Goal: Information Seeking & Learning: Learn about a topic

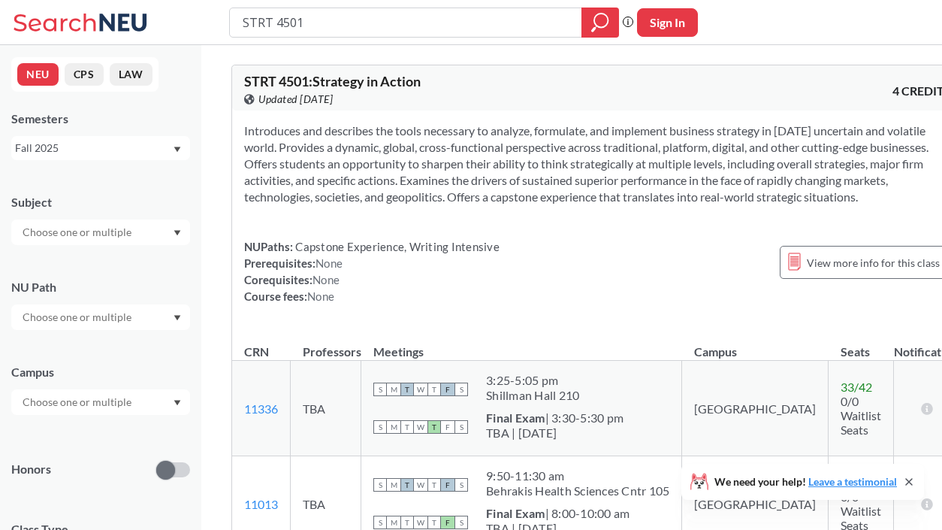
scroll to position [52, 0]
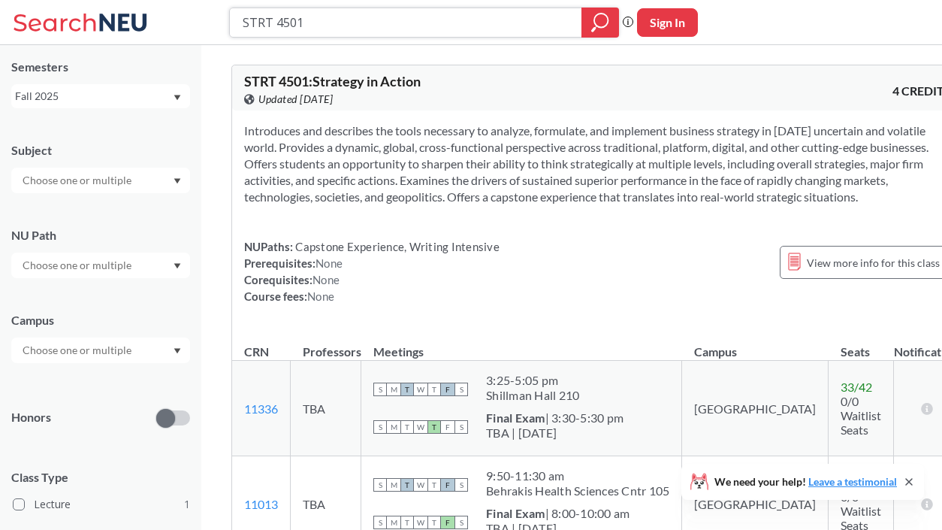
drag, startPoint x: 323, startPoint y: 20, endPoint x: 171, endPoint y: 7, distance: 153.1
click at [171, 7] on div "STRT 4501 Phrase search guarantees the exact search appears in the results. Ex.…" at bounding box center [471, 22] width 942 height 45
type input "T"
type input "MTKG 2602"
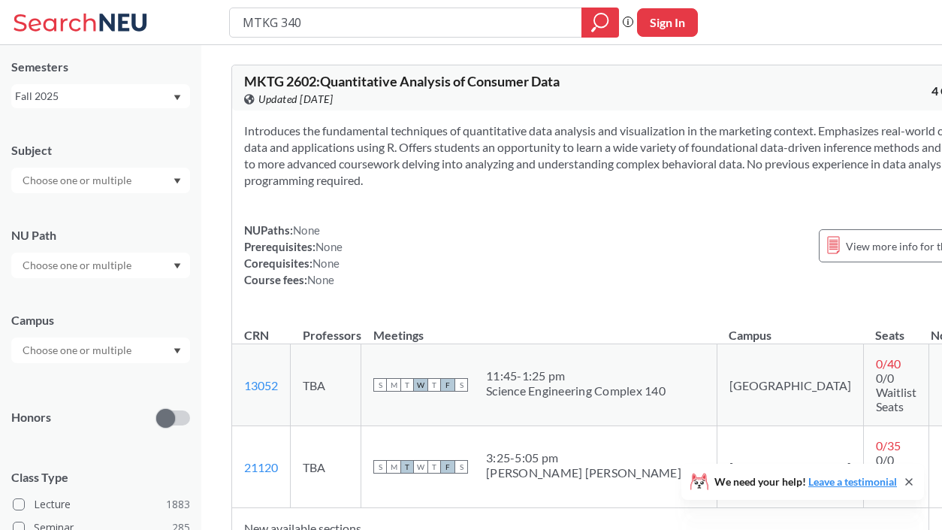
type input "MTKG 3401"
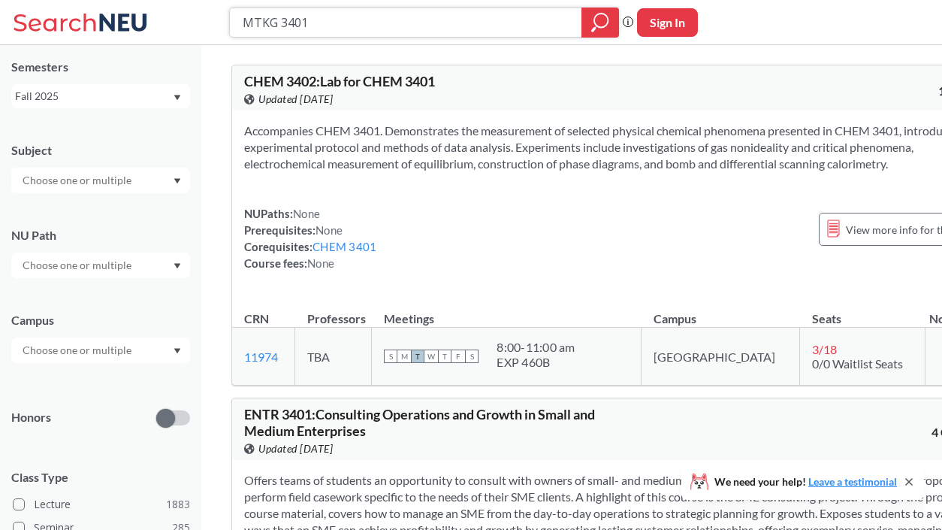
click at [595, 22] on icon "magnifying glass" at bounding box center [600, 22] width 18 height 21
drag, startPoint x: 393, startPoint y: 14, endPoint x: 147, endPoint y: -5, distance: 246.4
click at [147, 0] on html "MTKG 3401 Phrase search guarantees the exact search appears in the results. Ex.…" at bounding box center [471, 265] width 942 height 530
drag, startPoint x: 334, startPoint y: 24, endPoint x: 143, endPoint y: 11, distance: 191.3
click at [143, 11] on div "MTKG 3401 Phrase search guarantees the exact search appears in the results. Ex.…" at bounding box center [471, 22] width 942 height 45
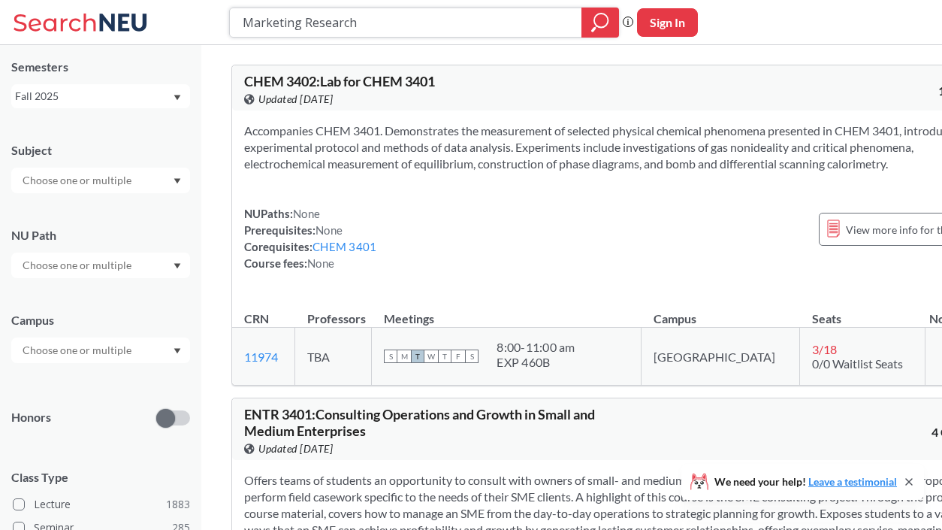
type input "Marketing Research"
click at [599, 27] on icon "magnifying glass" at bounding box center [601, 21] width 14 height 14
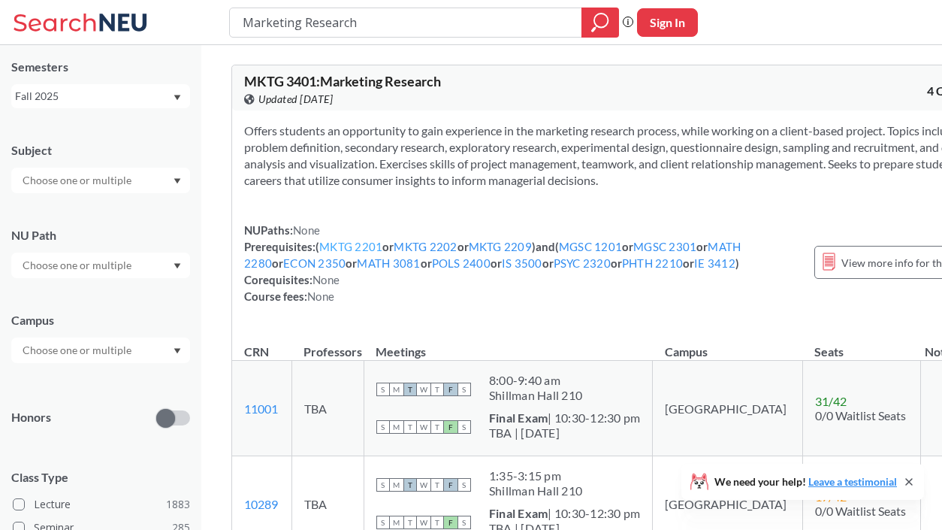
click at [364, 243] on link "MKTG 2201" at bounding box center [350, 247] width 63 height 14
click at [426, 242] on link "MKTG 2202" at bounding box center [425, 247] width 63 height 14
click at [520, 243] on link "MKTG 2209" at bounding box center [500, 247] width 63 height 14
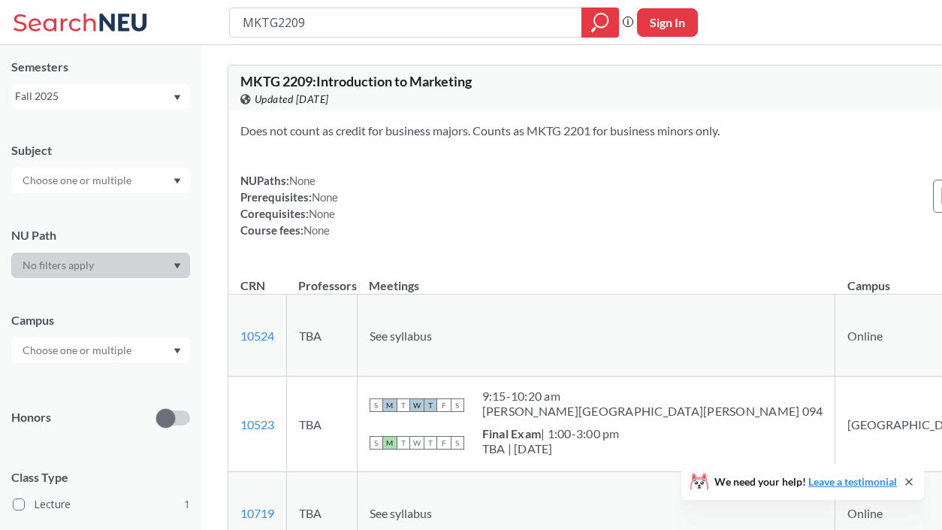
type input "Marketing Research"
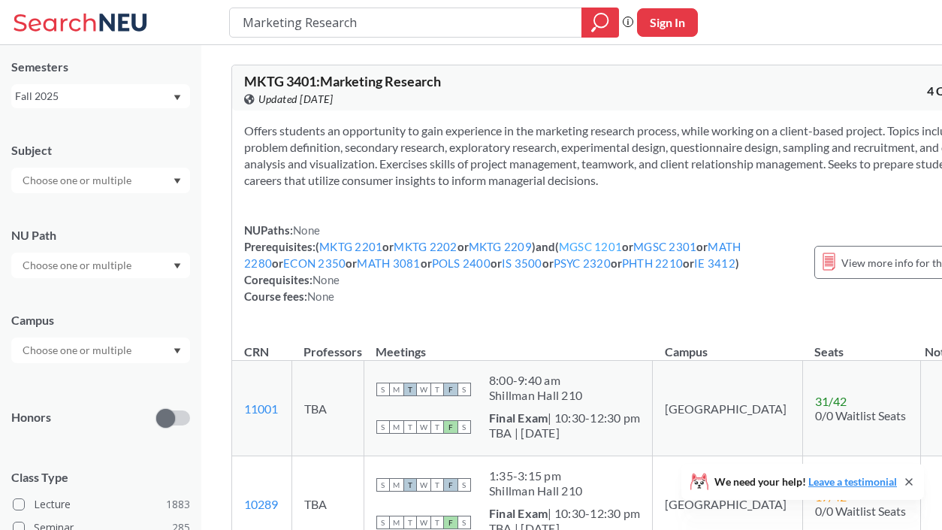
click at [595, 242] on link "MGSC 1201" at bounding box center [590, 247] width 63 height 14
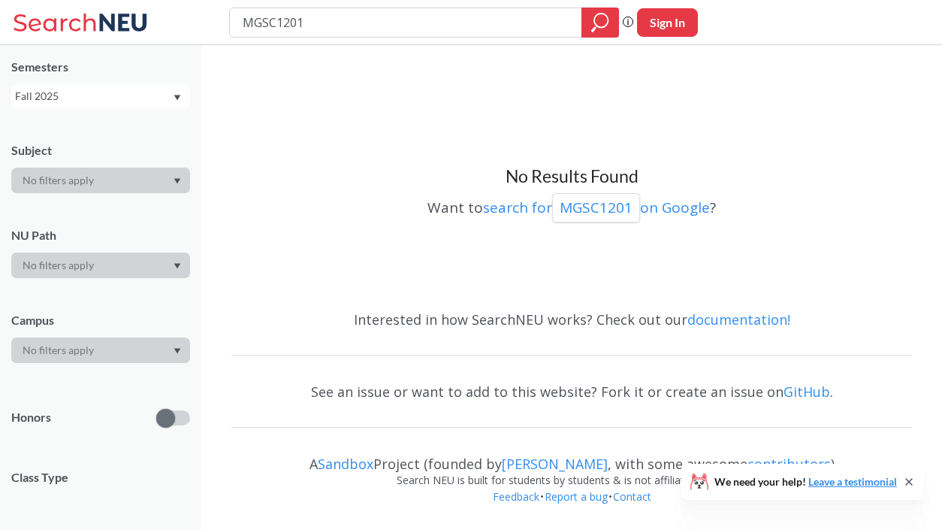
type input "Marketing Research"
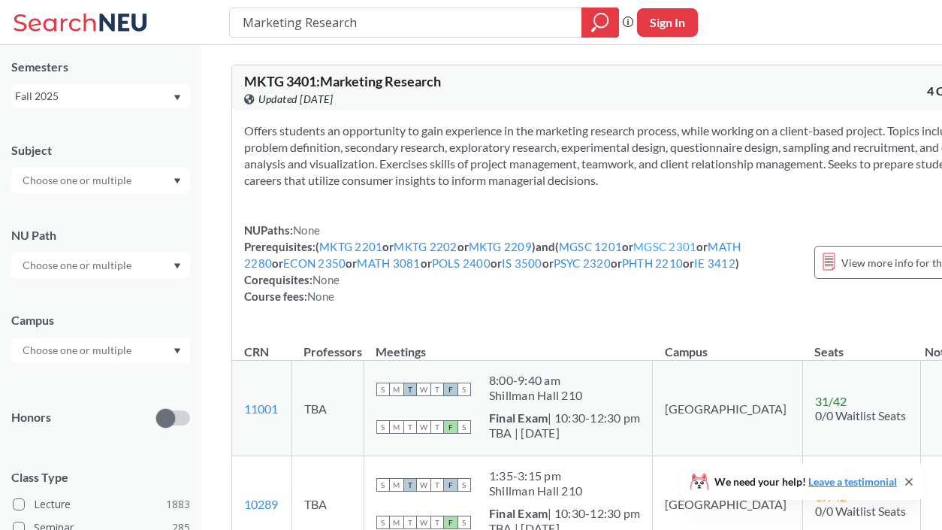
click at [681, 249] on link "MGSC 2301" at bounding box center [664, 247] width 63 height 14
drag, startPoint x: 375, startPoint y: 23, endPoint x: 219, endPoint y: 16, distance: 155.6
click at [219, 15] on div "Marketing Research Phrase search guarantees the exact search appears in the res…" at bounding box center [471, 22] width 942 height 45
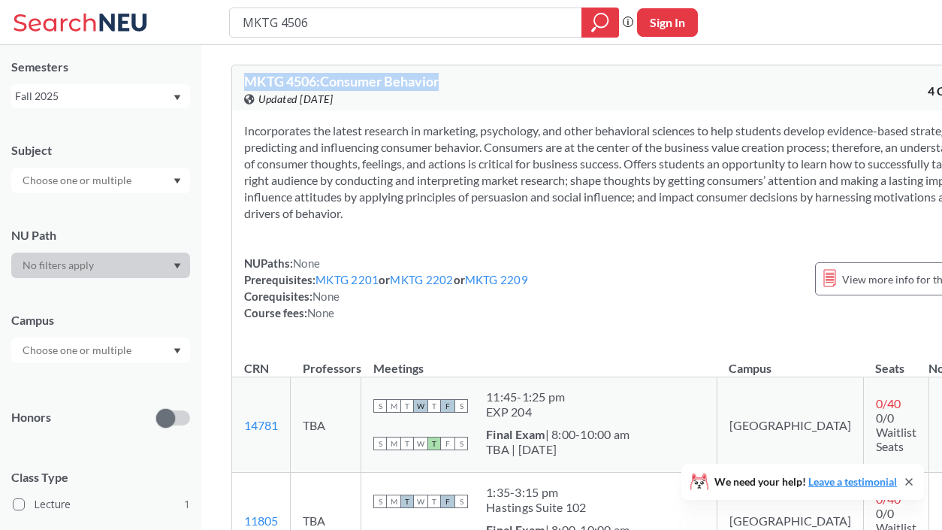
drag, startPoint x: 243, startPoint y: 76, endPoint x: 470, endPoint y: 76, distance: 226.9
click at [470, 76] on div "MKTG 4506 : Consumer Behavior View this course on Banner. Updated [DATE]" at bounding box center [429, 90] width 371 height 33
click at [327, 161] on section "Incorporates the latest research in marketing, psychology, and other behavioral…" at bounding box center [615, 171] width 742 height 99
drag, startPoint x: 346, startPoint y: 18, endPoint x: 284, endPoint y: 29, distance: 62.5
click at [282, 29] on input "MKTG 4506" at bounding box center [406, 23] width 330 height 26
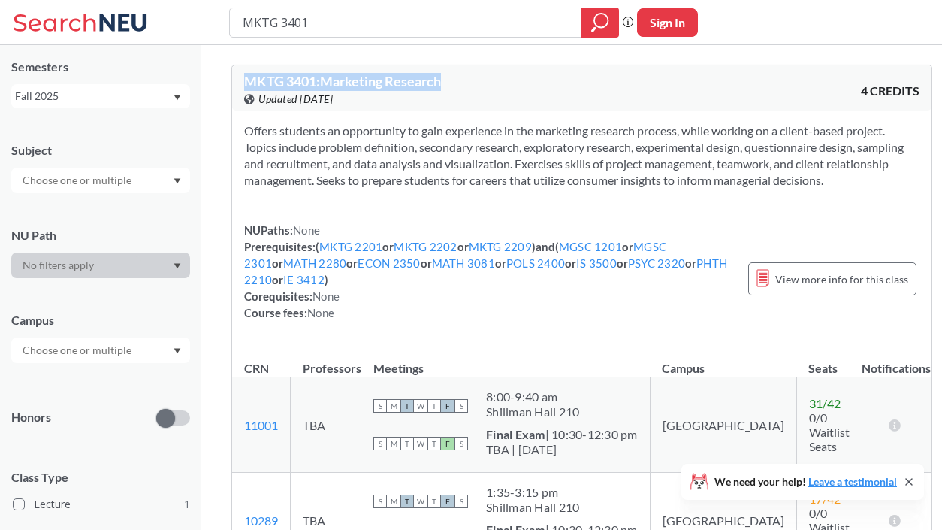
drag, startPoint x: 245, startPoint y: 79, endPoint x: 448, endPoint y: 81, distance: 203.6
click at [448, 81] on div "MKTG 3401 : Marketing Research View this course on Banner. Updated [DATE]" at bounding box center [412, 90] width 337 height 33
copy span "MKTG 3401 : Marketing Research"
drag, startPoint x: 244, startPoint y: 130, endPoint x: 953, endPoint y: 179, distance: 710.1
click at [941, 179] on html "MKTG 3401 Phrase search guarantees the exact search appears in the results. Ex.…" at bounding box center [471, 265] width 942 height 530
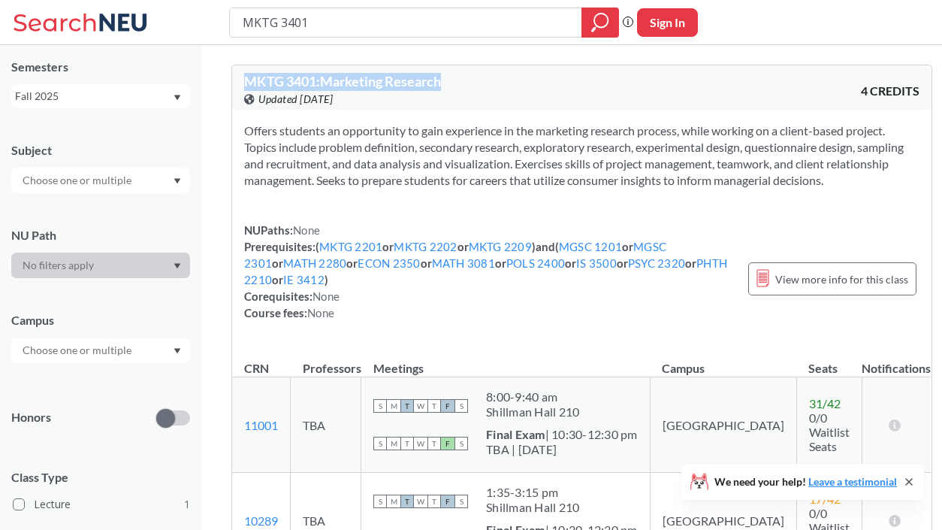
copy section "Offers students an opportunity to gain experience in the marketing research pro…"
click at [318, 26] on input "MKTG 3401" at bounding box center [406, 23] width 330 height 26
type input "MKTG 2602"
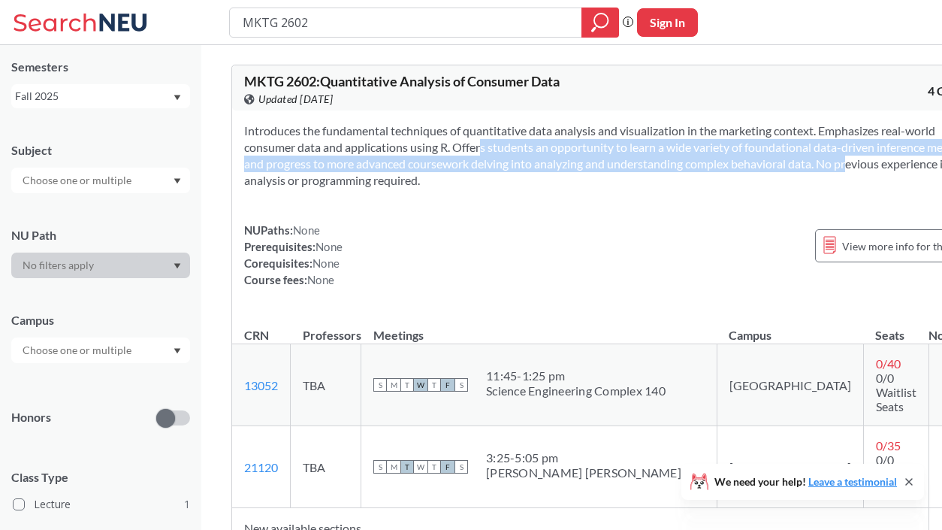
drag, startPoint x: 513, startPoint y: 147, endPoint x: 330, endPoint y: 184, distance: 187.0
click at [330, 184] on section "Introduces the fundamental techniques of quantitative data analysis and visuali…" at bounding box center [615, 155] width 742 height 66
copy section "Offers students an opportunity to learn a wide variety of foundational data-dri…"
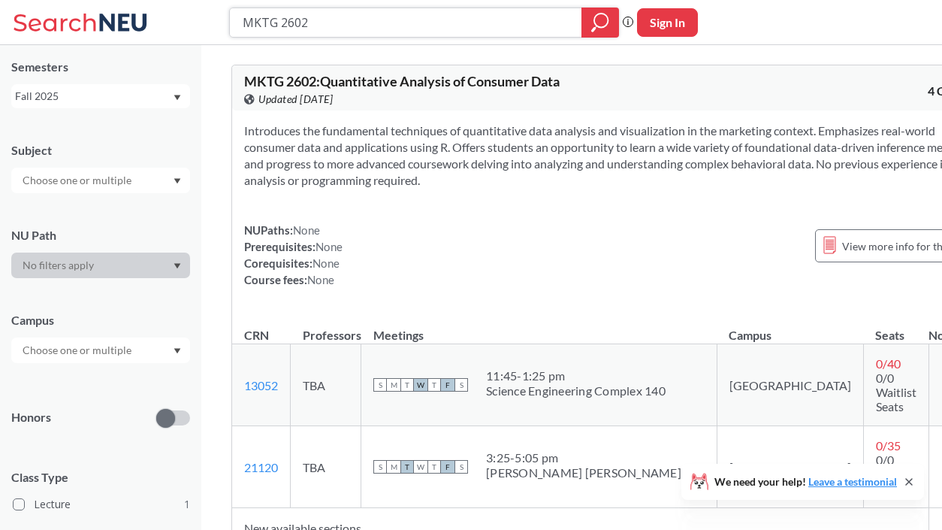
click at [325, 26] on input "MKTG 2602" at bounding box center [406, 23] width 330 height 26
type input "MKTG 2301"
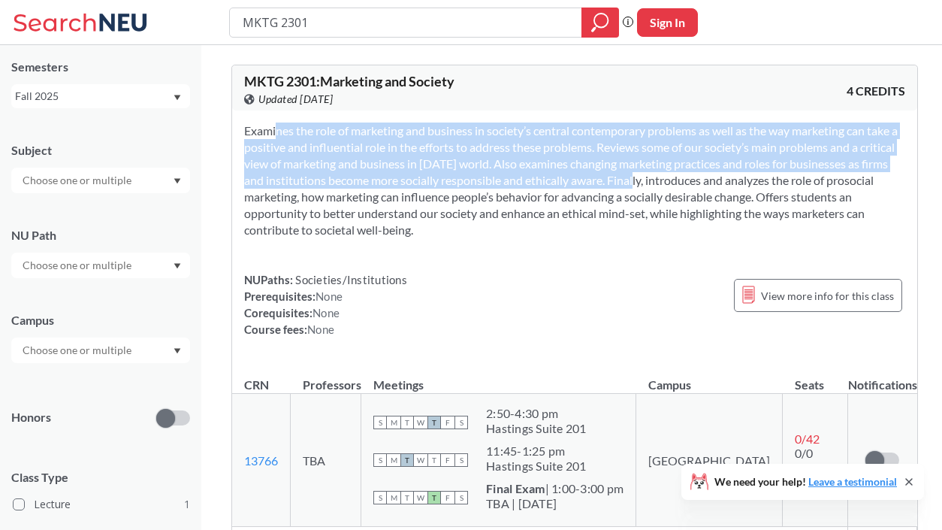
drag, startPoint x: 245, startPoint y: 131, endPoint x: 651, endPoint y: 183, distance: 409.8
click at [651, 183] on section "Examines the role of marketing and business in society’s central contemporary p…" at bounding box center [574, 180] width 661 height 116
copy section "Examines the role of marketing and business in society’s central contemporary p…"
